Goal: Transaction & Acquisition: Book appointment/travel/reservation

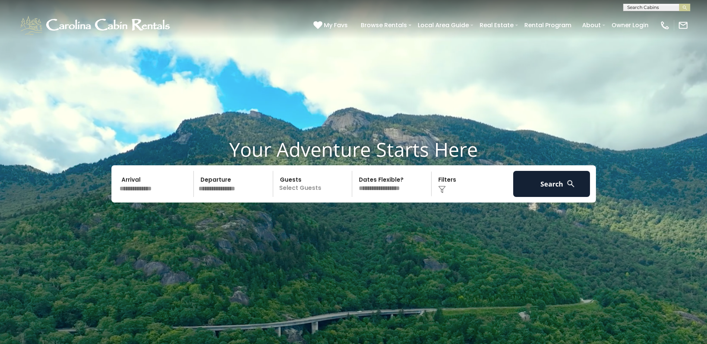
click at [177, 187] on input "text" at bounding box center [155, 184] width 77 height 26
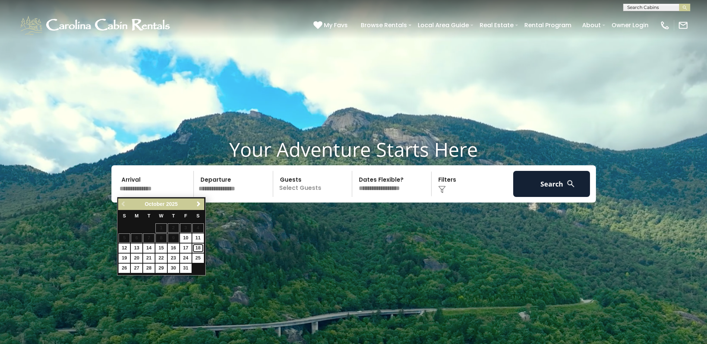
click at [199, 248] on link "18" at bounding box center [198, 248] width 12 height 9
type input "********"
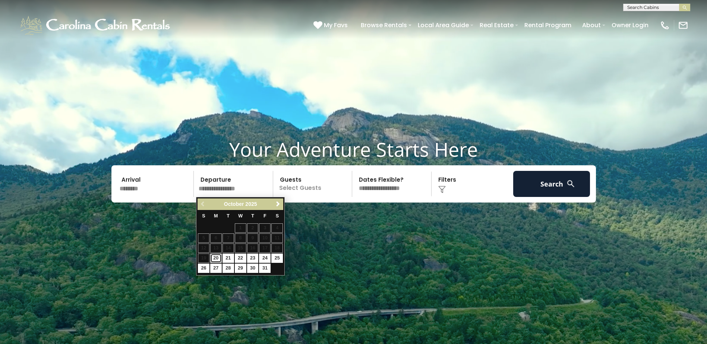
click at [216, 258] on link "20" at bounding box center [216, 258] width 12 height 9
type input "********"
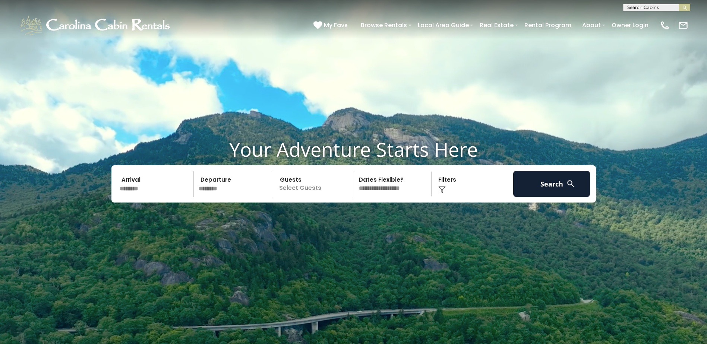
click at [301, 189] on p "Select Guests" at bounding box center [313, 184] width 77 height 26
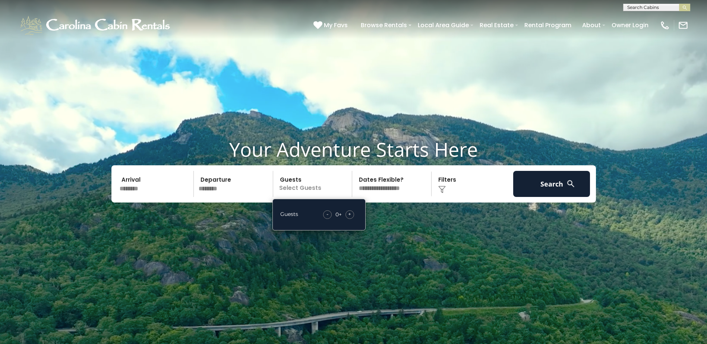
click at [351, 214] on span "+" at bounding box center [349, 213] width 3 height 7
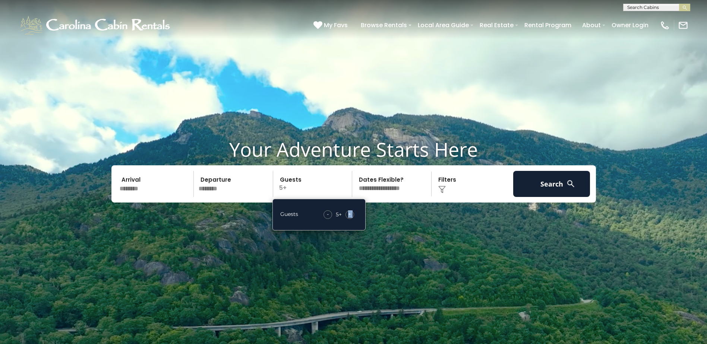
click at [351, 214] on span "+" at bounding box center [349, 213] width 3 height 7
click at [545, 181] on button "Search" at bounding box center [551, 184] width 77 height 26
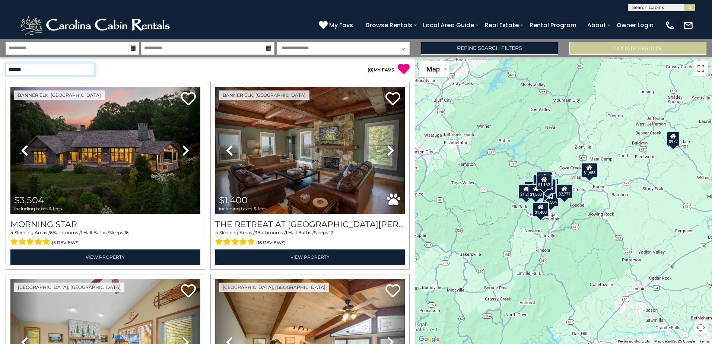
click at [77, 69] on select "**********" at bounding box center [50, 69] width 89 height 13
select select "*****"
click at [6, 63] on select "**********" at bounding box center [50, 69] width 89 height 13
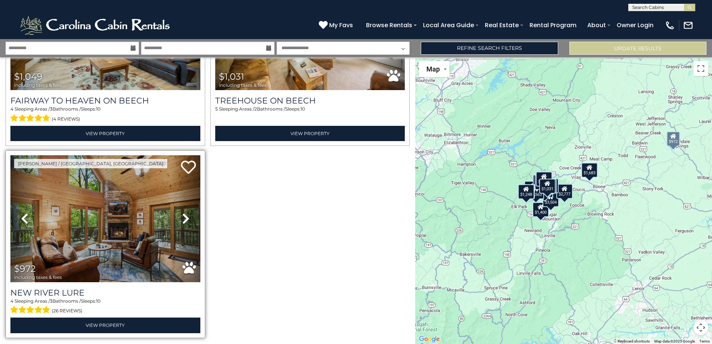
scroll to position [1672, 0]
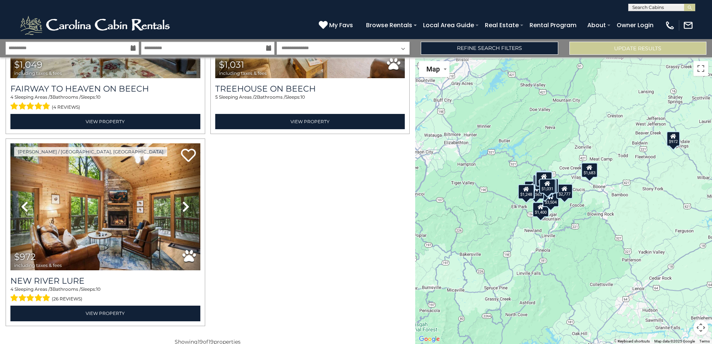
click at [568, 228] on div "$3,504 $2,777 $2,488 $2,222 $1,699 $1,683 $1,621 $1,563 $1,519 $1,442 $1,400 $1…" at bounding box center [563, 200] width 297 height 287
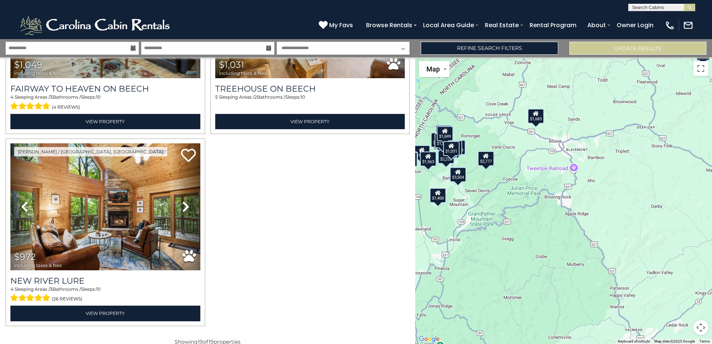
drag, startPoint x: 611, startPoint y: 196, endPoint x: 533, endPoint y: 192, distance: 78.7
click at [533, 192] on div "$3,504 $2,777 $2,488 $2,222 $1,699 $1,683 $1,621 $1,563 $1,519 $1,442 $1,400 $1…" at bounding box center [563, 200] width 297 height 287
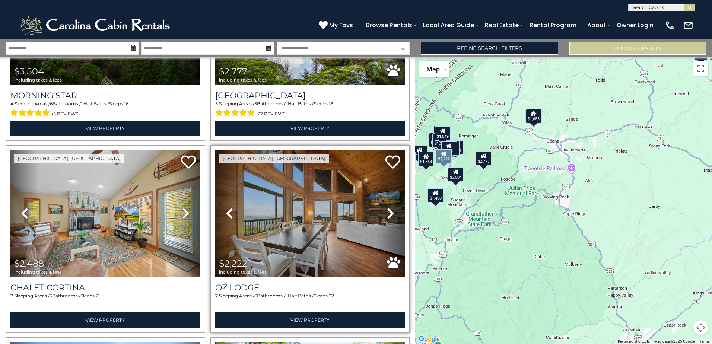
scroll to position [0, 0]
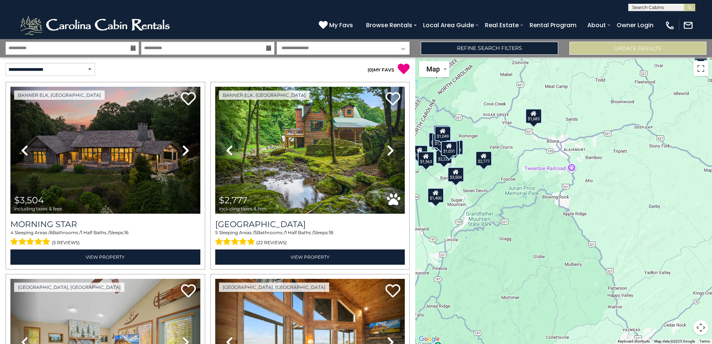
click at [303, 48] on select "**********" at bounding box center [343, 48] width 133 height 13
click at [65, 48] on input "**********" at bounding box center [72, 48] width 133 height 13
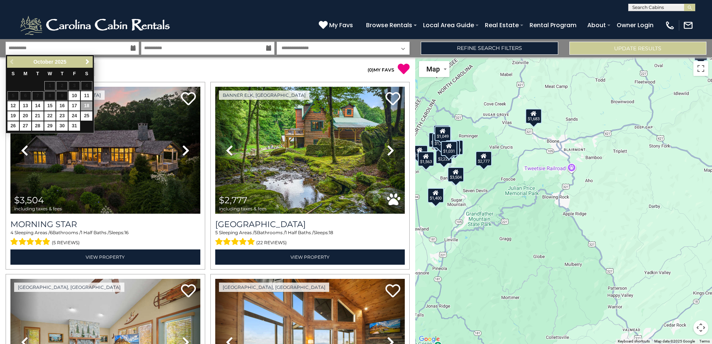
click at [301, 49] on select "**********" at bounding box center [343, 48] width 133 height 13
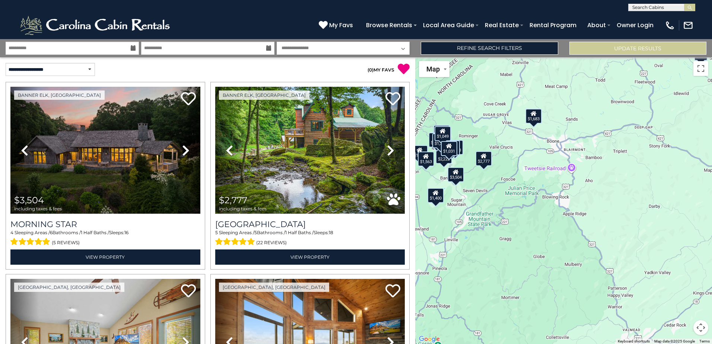
select select "*"
click at [277, 42] on select "**********" at bounding box center [343, 48] width 133 height 13
click at [613, 51] on button "Update Results" at bounding box center [638, 48] width 137 height 13
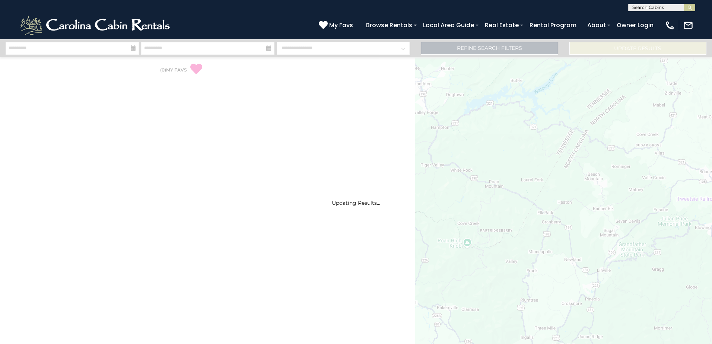
select select "*"
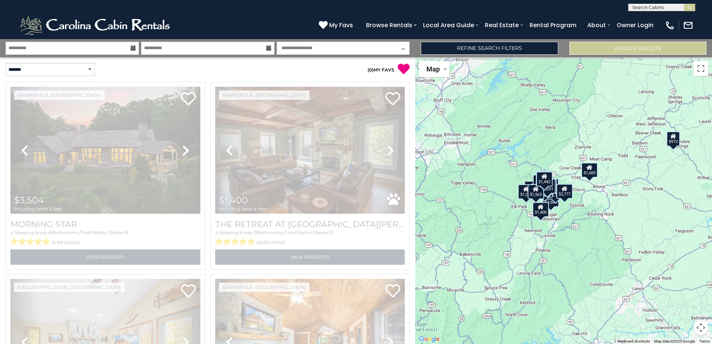
click at [608, 201] on div "$3,504 $1,400 $2,488 $1,171 $1,162 $1,519 $1,332 $2,222 $1,377 $539 $1,699 $1,0…" at bounding box center [563, 200] width 297 height 287
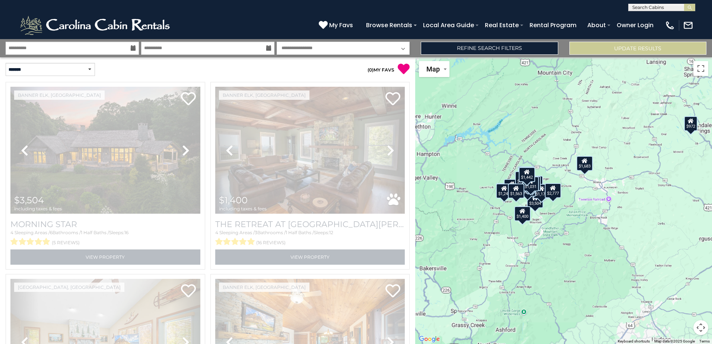
click at [608, 201] on div "$3,504 $1,400 $2,488 $1,171 $1,162 $1,519 $1,332 $2,222 $1,377 $539 $1,699 $1,0…" at bounding box center [563, 200] width 297 height 287
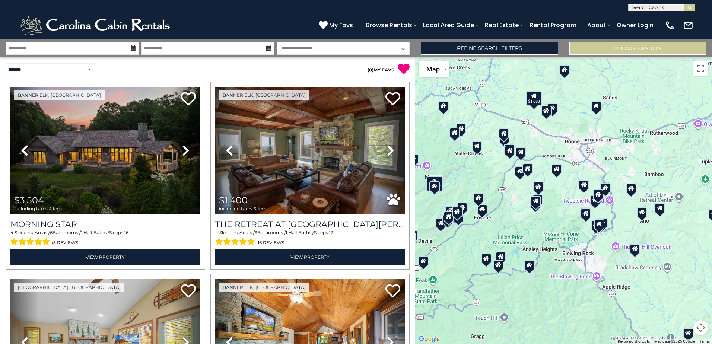
click at [619, 217] on div "$3,504 $1,400 $2,488 $1,171 $1,162 $1,519 $1,332 $2,222 $1,377 $539 $1,699 $1,0…" at bounding box center [563, 200] width 297 height 287
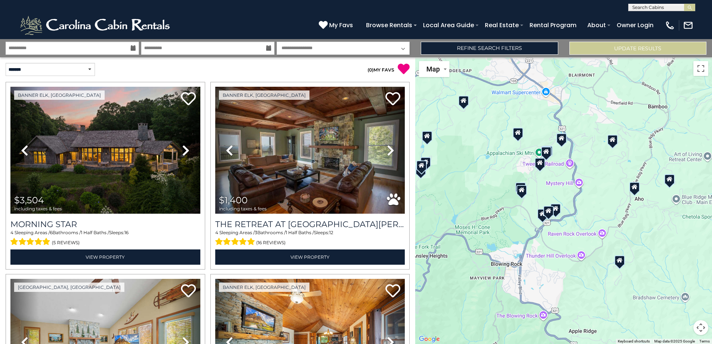
drag, startPoint x: 619, startPoint y: 217, endPoint x: 586, endPoint y: 187, distance: 44.3
click at [586, 187] on div "$3,504 $1,400 $2,488 $1,171 $1,162 $1,519 $1,332 $2,222 $1,377 $539 $1,699 $1,0…" at bounding box center [563, 200] width 297 height 287
click at [65, 65] on select "**********" at bounding box center [50, 69] width 89 height 13
select select "*****"
click at [6, 63] on select "**********" at bounding box center [50, 69] width 89 height 13
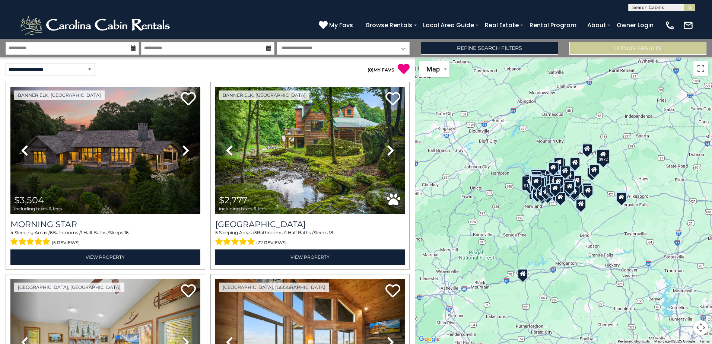
click at [579, 224] on div "$3,504 $2,777 $2,488 $2,222 $1,699 $1,683 $1,621 $1,563 $1,519 $1,442 $1,400 $1…" at bounding box center [563, 200] width 297 height 287
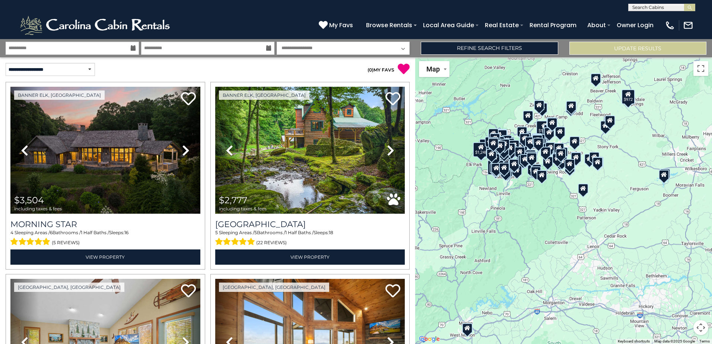
click at [571, 207] on div "$3,504 $2,777 $2,488 $2,222 $1,699 $1,683 $1,621 $1,563 $1,519 $1,442 $1,400 $1…" at bounding box center [563, 200] width 297 height 287
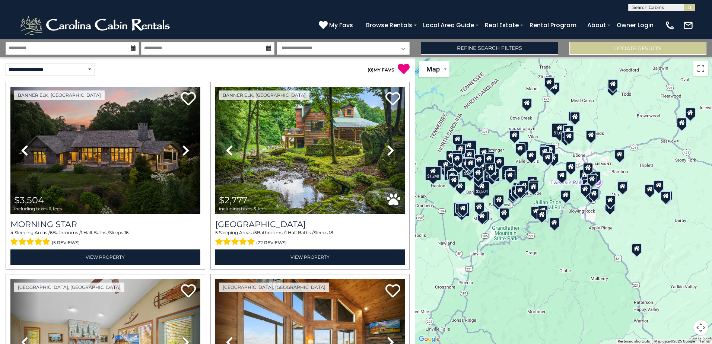
drag, startPoint x: 588, startPoint y: 238, endPoint x: 600, endPoint y: 259, distance: 23.4
click at [600, 258] on div "$3,504 $2,777 $2,488 $2,222 $1,699 $1,683 $1,621 $1,563 $1,519 $1,442 $1,400 $1…" at bounding box center [563, 200] width 297 height 287
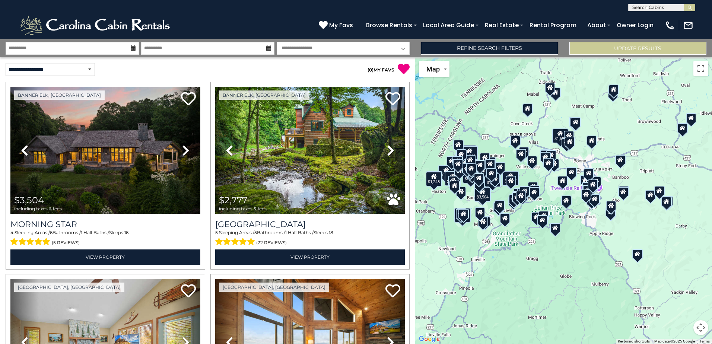
click at [597, 256] on div "$3,504 $2,777 $2,488 $2,222 $1,699 $1,683 $1,621 $1,563 $1,519 $1,442 $1,400 $1…" at bounding box center [563, 200] width 297 height 287
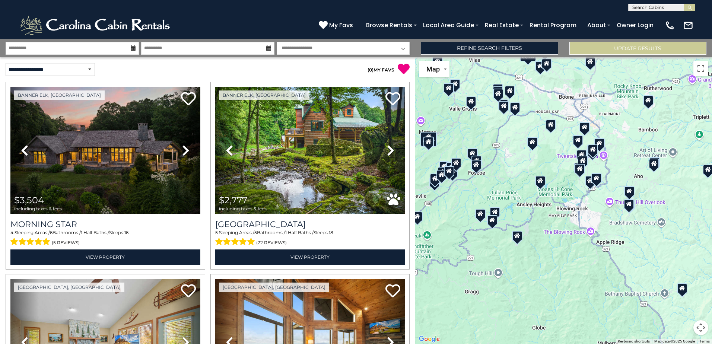
drag, startPoint x: 586, startPoint y: 239, endPoint x: 590, endPoint y: 267, distance: 27.8
click at [590, 267] on div "$3,504 $2,777 $2,488 $2,222 $1,699 $1,683 $1,621 $1,563 $1,519 $1,442 $1,400 $1…" at bounding box center [563, 200] width 297 height 287
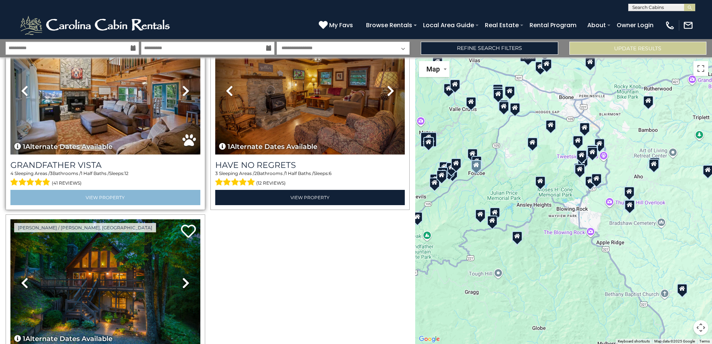
scroll to position [12739, 0]
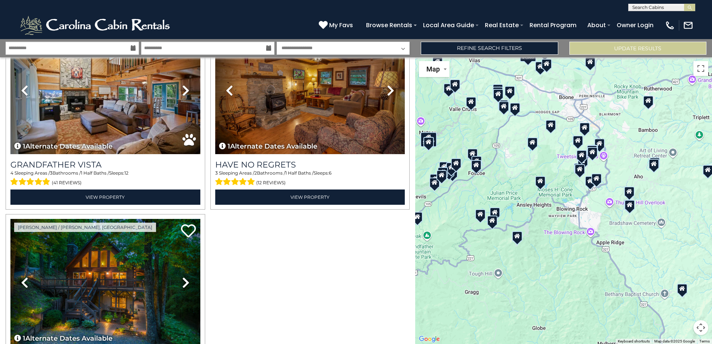
click at [533, 143] on icon at bounding box center [532, 142] width 6 height 5
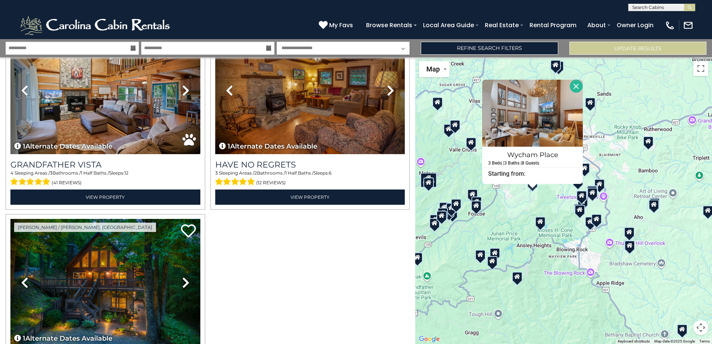
click at [540, 194] on div "$3,504 $2,777 $2,488 $2,222 $1,699 $1,683 $1,621 $1,563 $1,519 $1,442 $1,400 $1…" at bounding box center [563, 200] width 297 height 287
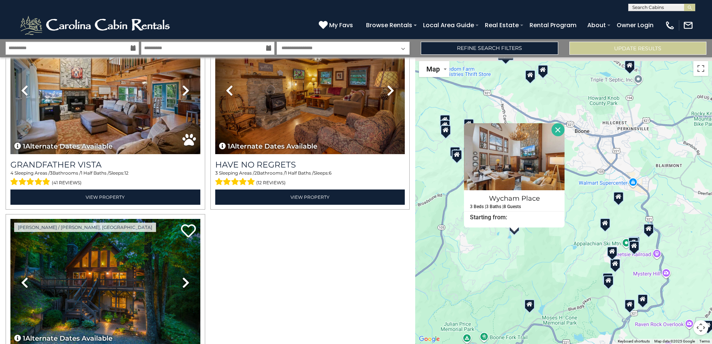
drag, startPoint x: 570, startPoint y: 217, endPoint x: 589, endPoint y: 243, distance: 31.5
click at [560, 268] on div "$3,504 $2,777 $2,488 $2,222 $1,699 $1,683 $1,621 $1,563 $1,519 $1,442 $1,400 $1…" at bounding box center [563, 200] width 297 height 287
click at [597, 208] on div "$3,504 $2,777 $2,488 $2,222 $1,699 $1,683 $1,621 $1,563 $1,519 $1,442 $1,400 $1…" at bounding box center [563, 200] width 297 height 287
click at [560, 129] on button "Close" at bounding box center [558, 130] width 13 height 13
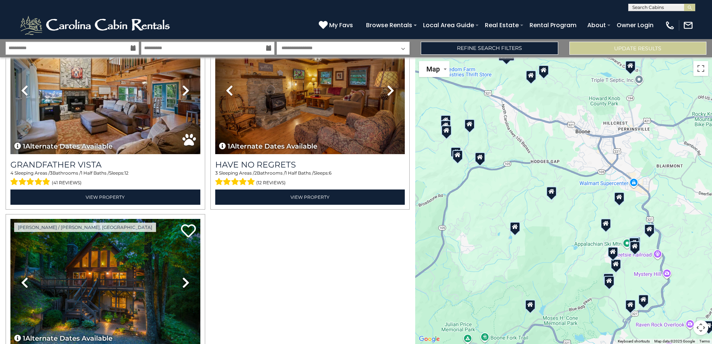
click at [491, 143] on div "$3,504 $2,777 $2,488 $2,222 $1,699 $1,683 $1,621 $1,563 $1,519 $1,442 $1,400 $1…" at bounding box center [563, 200] width 297 height 287
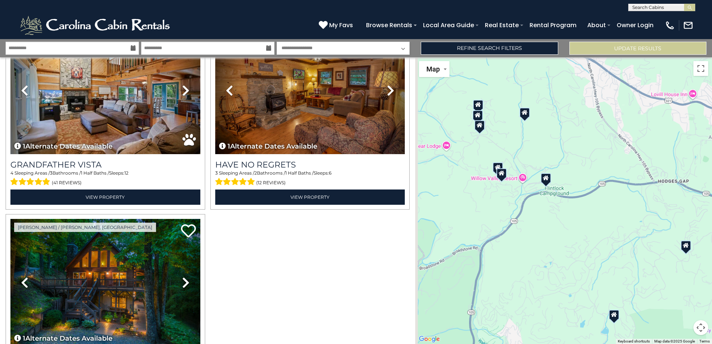
drag, startPoint x: 505, startPoint y: 165, endPoint x: 575, endPoint y: 168, distance: 70.1
click at [575, 168] on div "$3,504 $2,777 $2,488 $2,222 $1,699 $1,683 $1,621 $1,563 $1,519 $1,442 $1,400 $1…" at bounding box center [563, 200] width 297 height 287
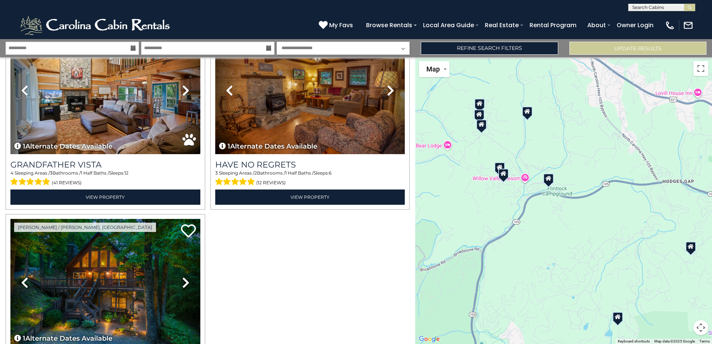
click at [550, 179] on icon at bounding box center [549, 178] width 6 height 5
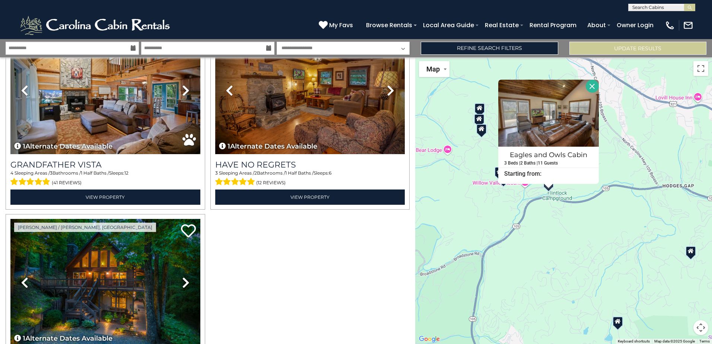
click at [478, 200] on div "$3,504 $2,777 $2,488 $2,222 $1,699 $1,683 $1,621 $1,563 $1,519 $1,442 $1,400 $1…" at bounding box center [563, 200] width 297 height 287
click at [497, 187] on div "$3,504 $2,777 $2,488 $2,222 $1,699 $1,683 $1,621 $1,563 $1,519 $1,442 $1,400 $1…" at bounding box center [563, 200] width 297 height 287
click at [590, 86] on button "Close" at bounding box center [592, 86] width 13 height 13
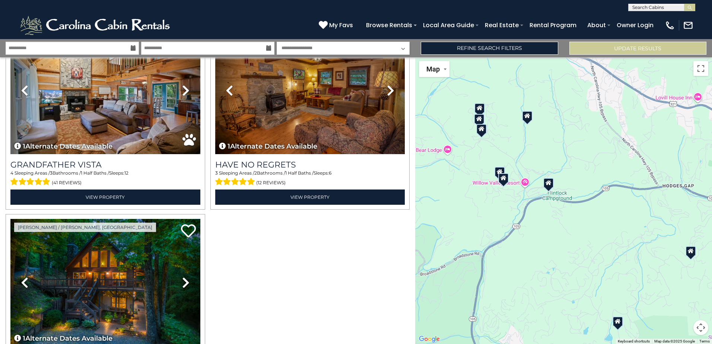
click at [504, 181] on div at bounding box center [503, 178] width 10 height 10
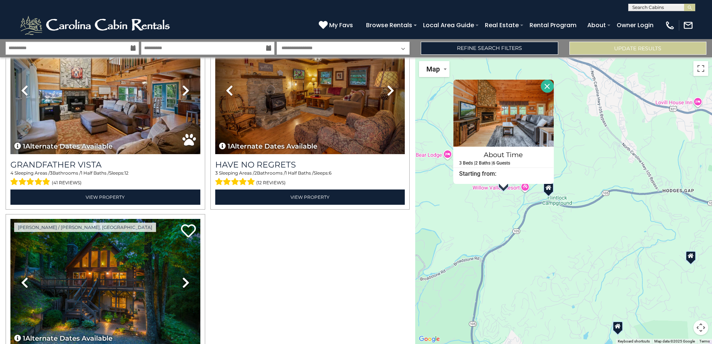
click at [549, 83] on button "Close" at bounding box center [546, 86] width 13 height 13
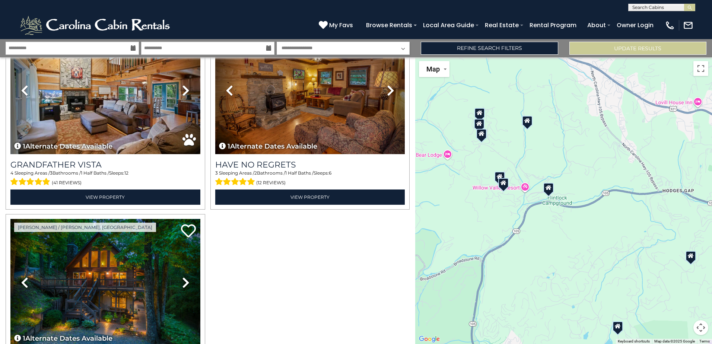
click at [528, 125] on div at bounding box center [527, 121] width 10 height 10
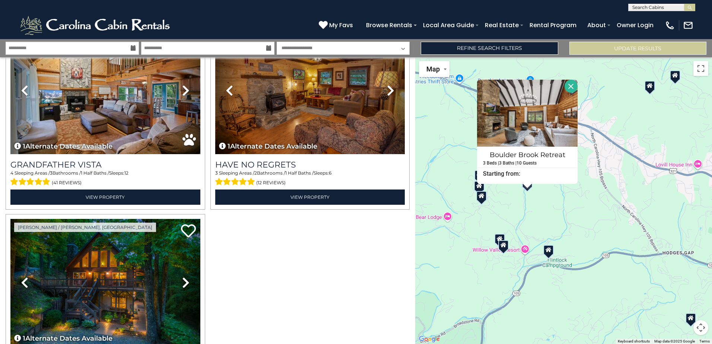
click at [569, 82] on button "Close" at bounding box center [571, 86] width 13 height 13
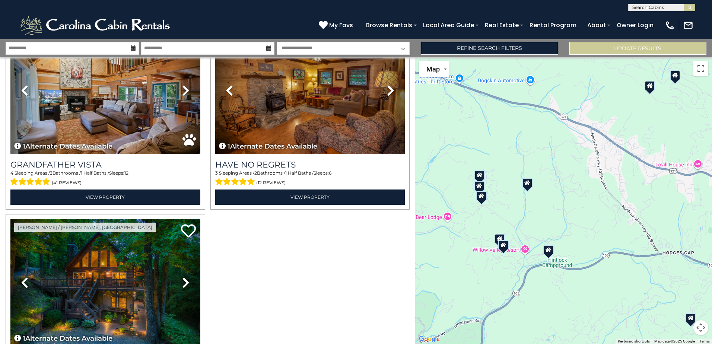
click at [501, 237] on icon at bounding box center [500, 238] width 6 height 5
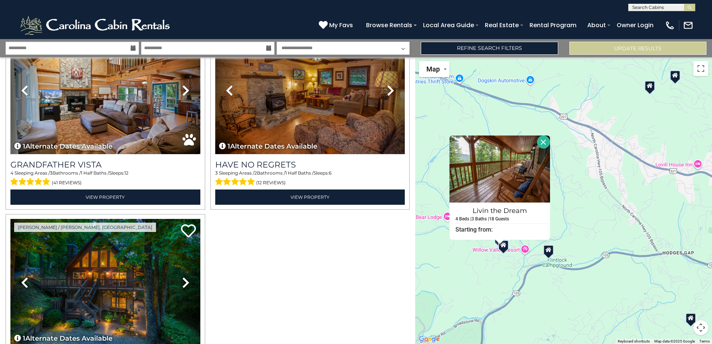
click at [544, 140] on button "Close" at bounding box center [543, 142] width 13 height 13
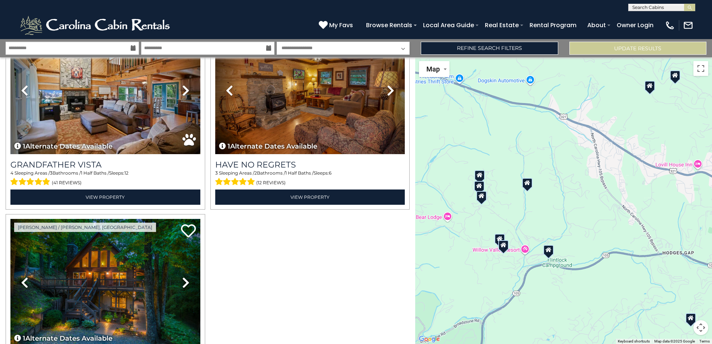
click at [481, 204] on div "$3,504 $2,777 $2,488 $2,222 $1,699 $1,683 $1,621 $1,563 $1,519 $1,442 $1,400 $1…" at bounding box center [563, 200] width 297 height 287
click at [482, 198] on icon at bounding box center [481, 195] width 6 height 5
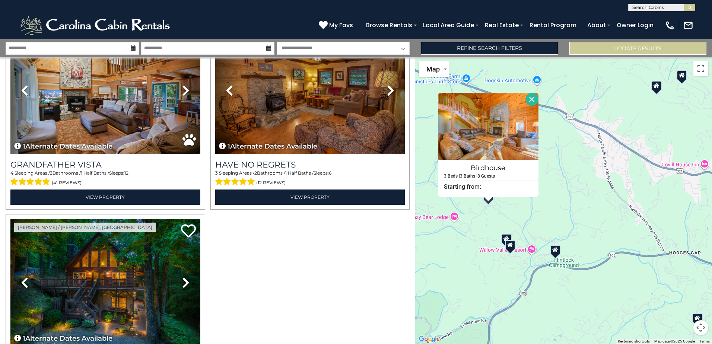
click at [533, 101] on button "Close" at bounding box center [531, 99] width 13 height 13
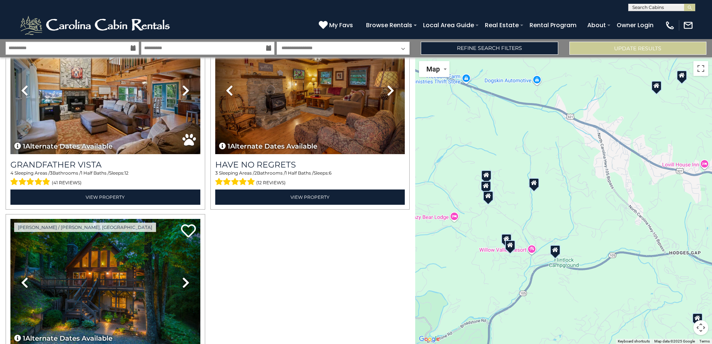
click at [485, 187] on icon at bounding box center [486, 185] width 6 height 5
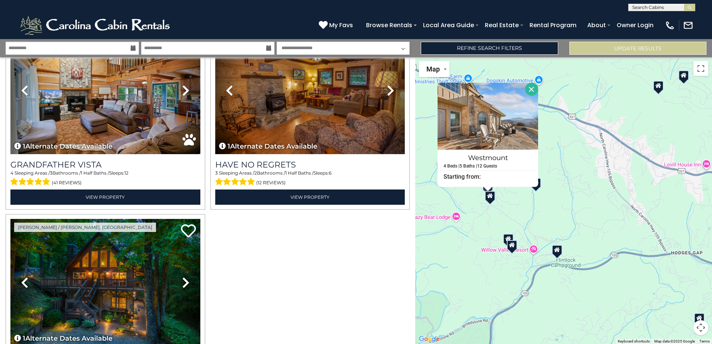
click at [532, 85] on button "Close" at bounding box center [531, 89] width 13 height 13
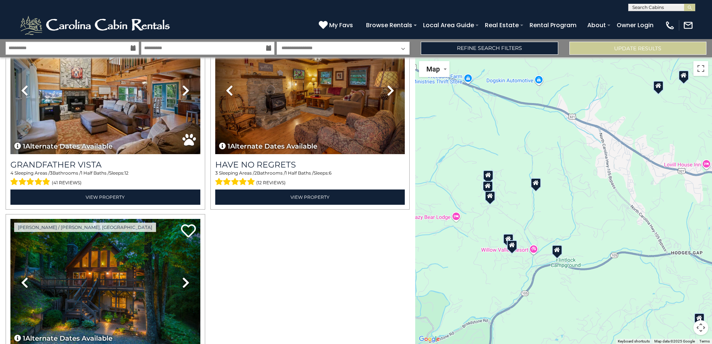
click at [490, 175] on icon at bounding box center [488, 174] width 6 height 5
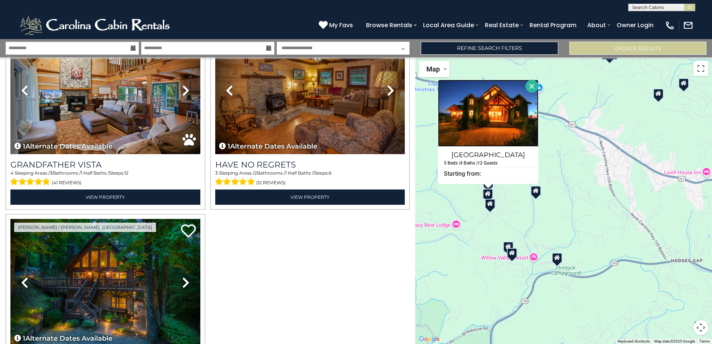
click at [511, 124] on img at bounding box center [488, 113] width 101 height 67
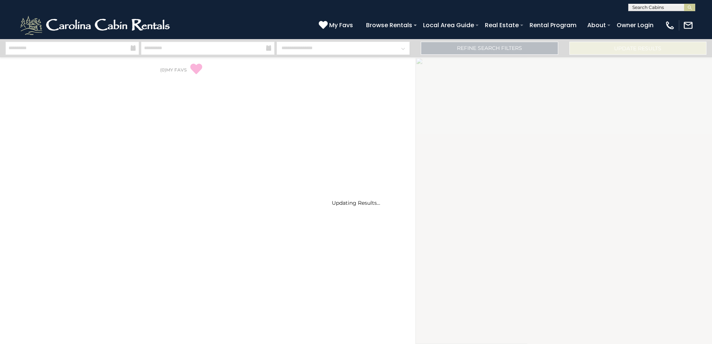
select select "*"
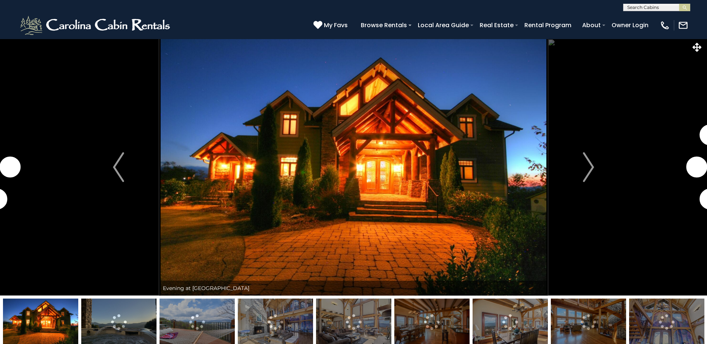
drag, startPoint x: 0, startPoint y: 0, endPoint x: 426, endPoint y: 181, distance: 463.5
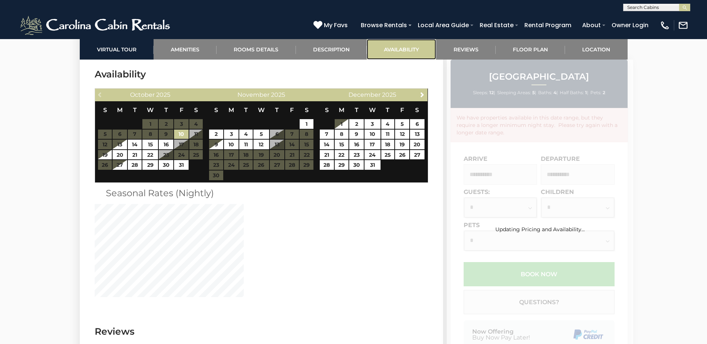
scroll to position [2191, 0]
